Goal: Information Seeking & Learning: Learn about a topic

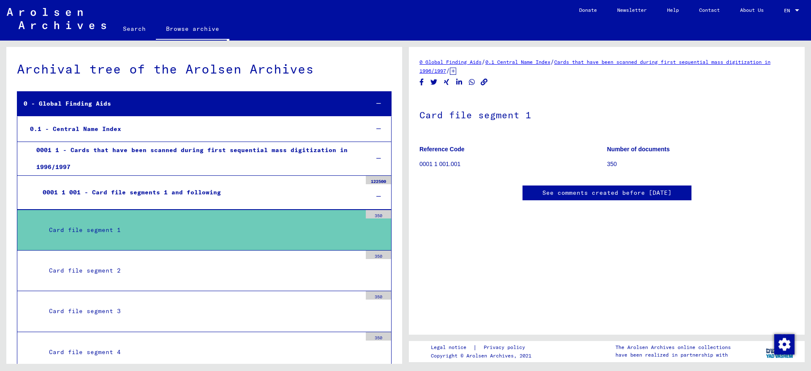
click at [180, 237] on div "Card file segment 1" at bounding box center [202, 230] width 319 height 16
click at [129, 268] on div "Card file segment 2" at bounding box center [202, 270] width 319 height 16
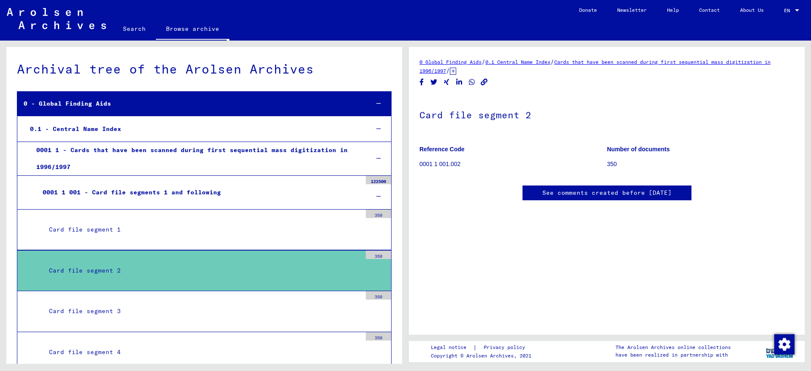
click at [128, 274] on div "Card file segment 2" at bounding box center [202, 270] width 319 height 16
click at [134, 245] on mat-tree-node "Card file segment 1 350" at bounding box center [204, 230] width 375 height 41
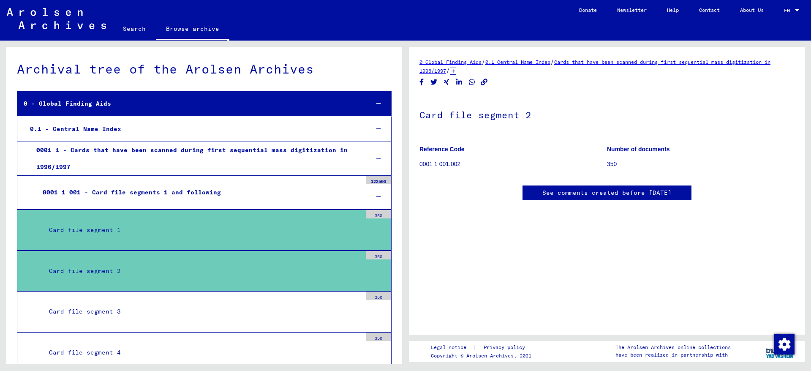
scroll to position [162, 0]
click at [191, 319] on div "Card file segment 3" at bounding box center [202, 311] width 319 height 16
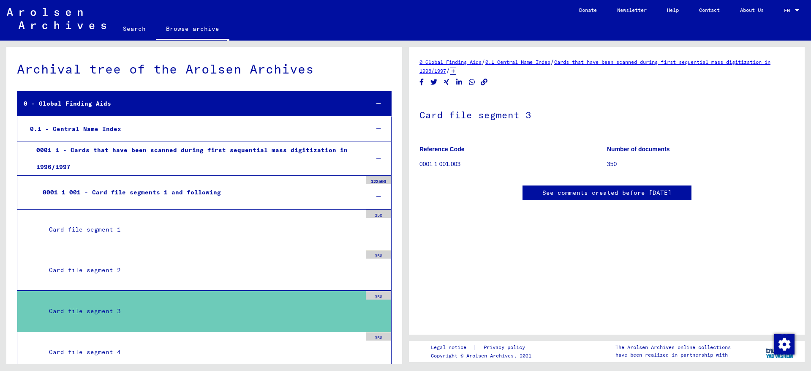
click at [150, 365] on mat-sidenav-content "Search Browse archive Detailed questions/information about the documents? Send …" at bounding box center [405, 185] width 811 height 371
click at [149, 353] on div "Card file segment 4" at bounding box center [202, 352] width 319 height 16
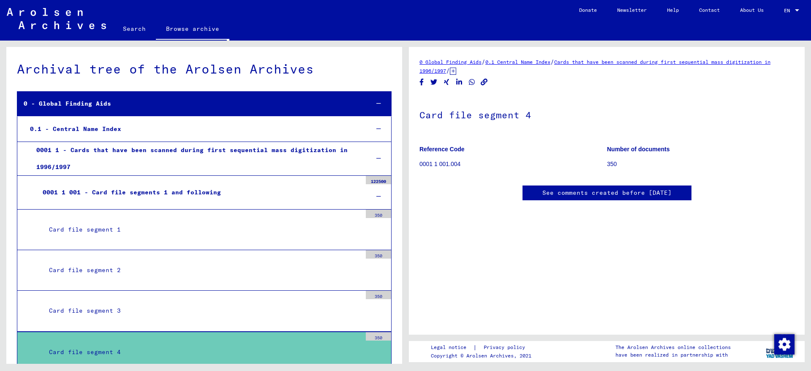
click at [221, 185] on div "0001 1 001 - Card file segments 1 and following" at bounding box center [198, 192] width 325 height 16
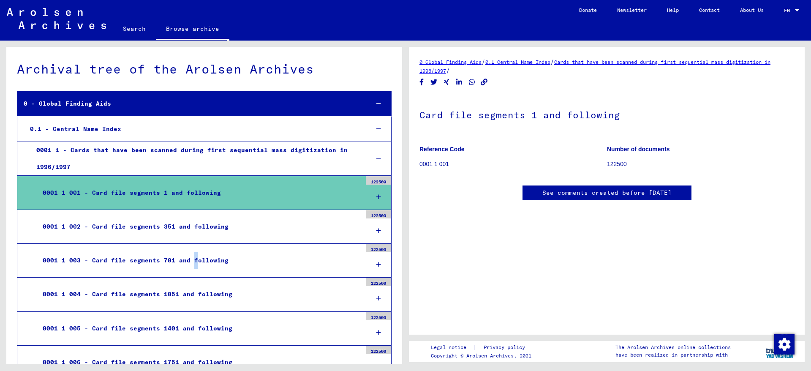
click at [191, 250] on mat-tree-node "0001 1 003 - Card file segments 701 and following 122500" at bounding box center [204, 261] width 375 height 34
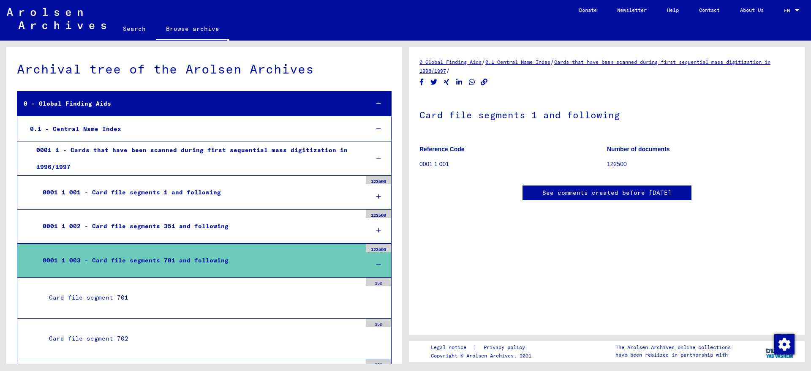
click at [190, 268] on div "0001 1 003 - Card file segments 701 and following" at bounding box center [198, 260] width 325 height 16
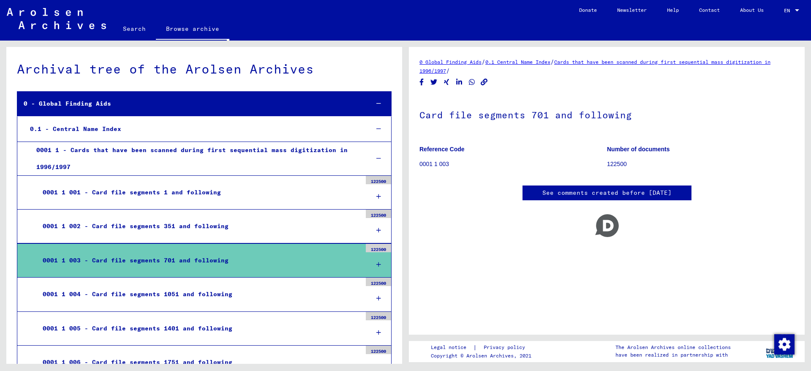
click at [189, 268] on div "0001 1 003 - Card file segments 701 and following" at bounding box center [198, 260] width 325 height 16
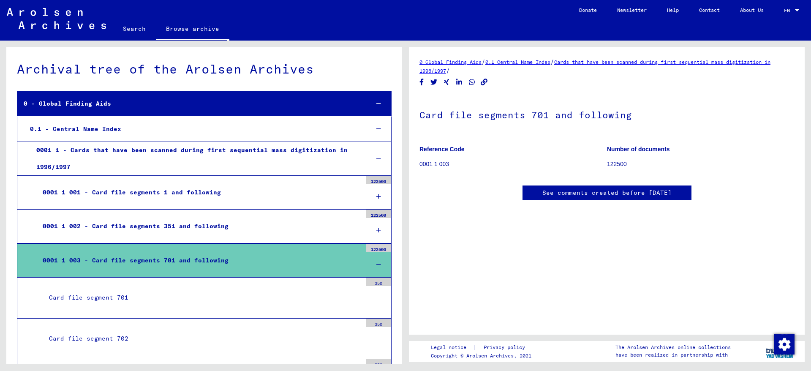
click at [178, 297] on div "Card file segment 701" at bounding box center [202, 297] width 319 height 16
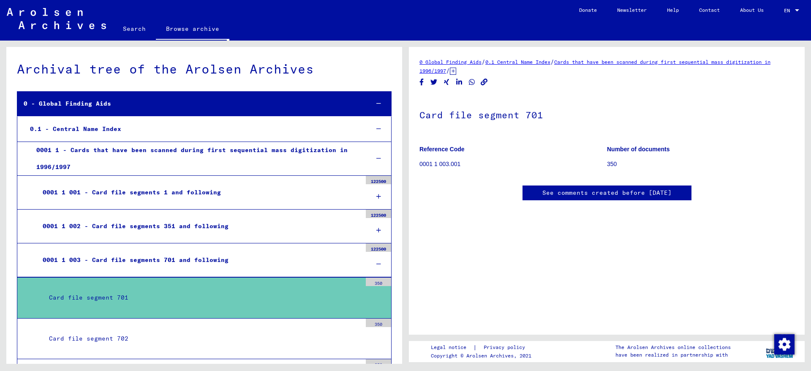
click at [436, 166] on p "0001 1 003.001" at bounding box center [513, 164] width 187 height 9
click at [452, 166] on p "0001 1 003.001" at bounding box center [513, 164] width 187 height 9
click at [624, 154] on p "Number of documents" at bounding box center [700, 149] width 187 height 9
click at [452, 148] on b "Reference Code" at bounding box center [442, 149] width 45 height 7
click at [466, 114] on h1 "Card file segment 701" at bounding box center [607, 113] width 375 height 37
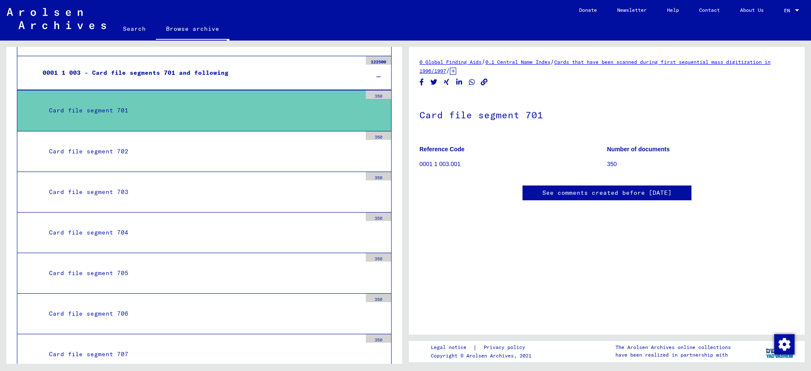
scroll to position [228, 0]
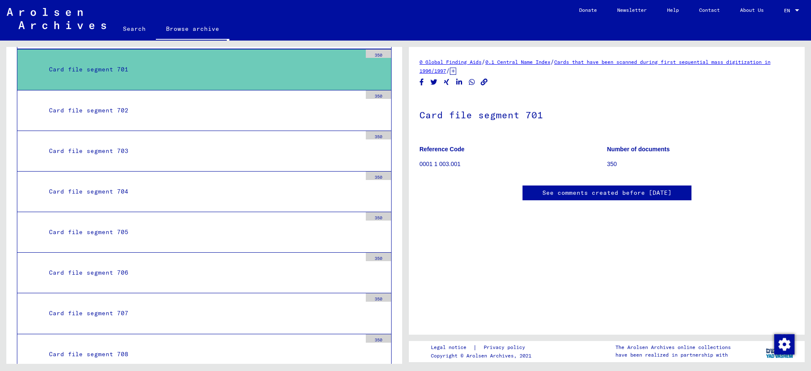
click at [177, 272] on div "Card file segment 706" at bounding box center [202, 272] width 319 height 16
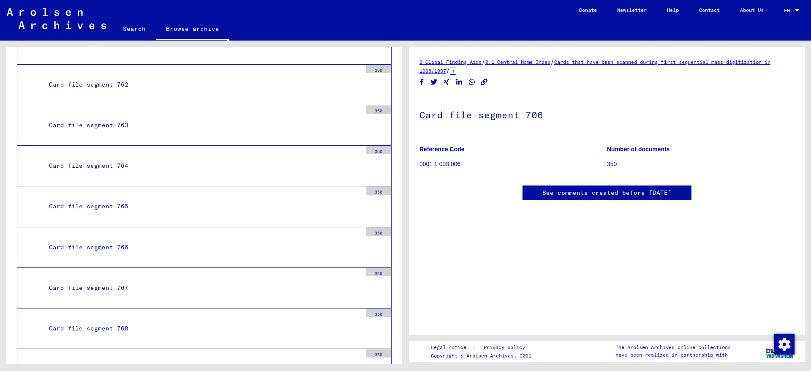
scroll to position [3057, 0]
click at [713, 15] on link "Contact" at bounding box center [709, 10] width 41 height 20
